Goal: Check status

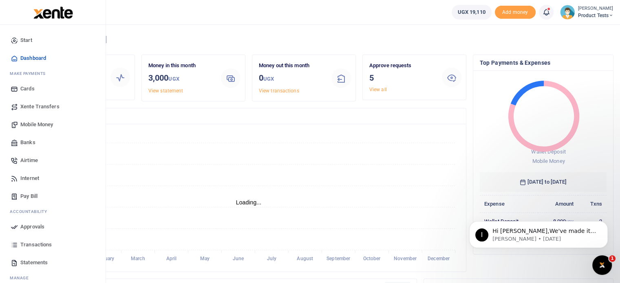
click at [37, 226] on span "Approvals" at bounding box center [32, 227] width 24 height 8
click at [23, 225] on span "Approvals" at bounding box center [32, 227] width 24 height 8
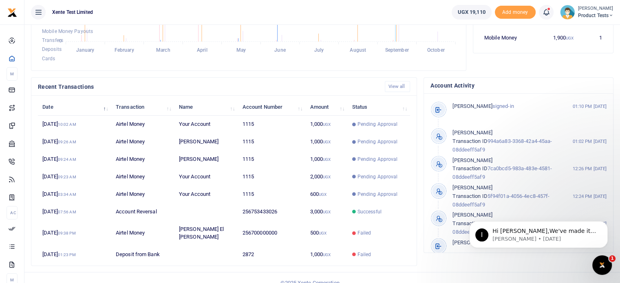
scroll to position [202, 0]
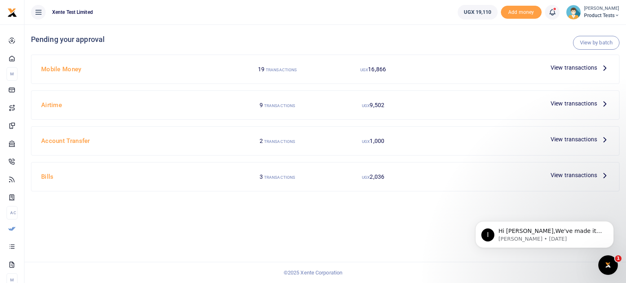
click at [581, 70] on span "View transactions" at bounding box center [574, 67] width 46 height 9
